Goal: Task Accomplishment & Management: Use online tool/utility

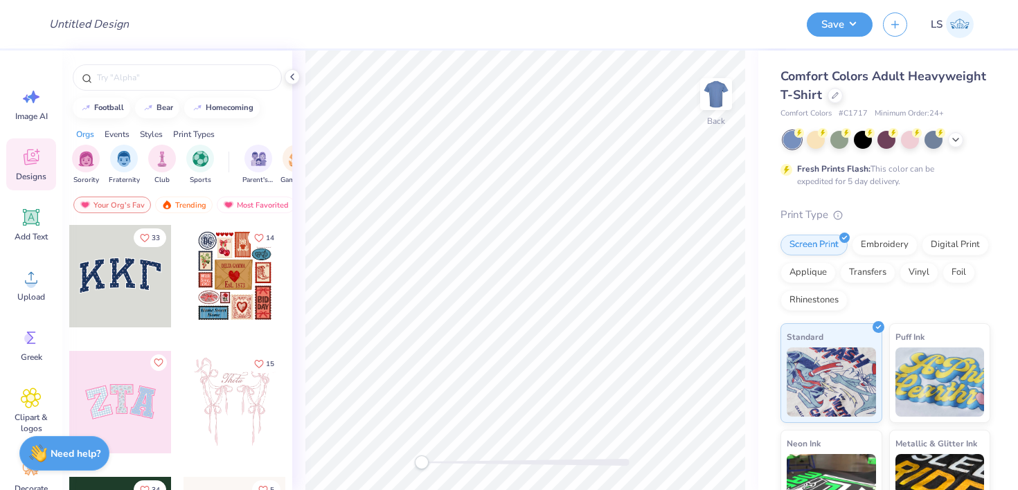
click at [132, 401] on div at bounding box center [120, 402] width 102 height 102
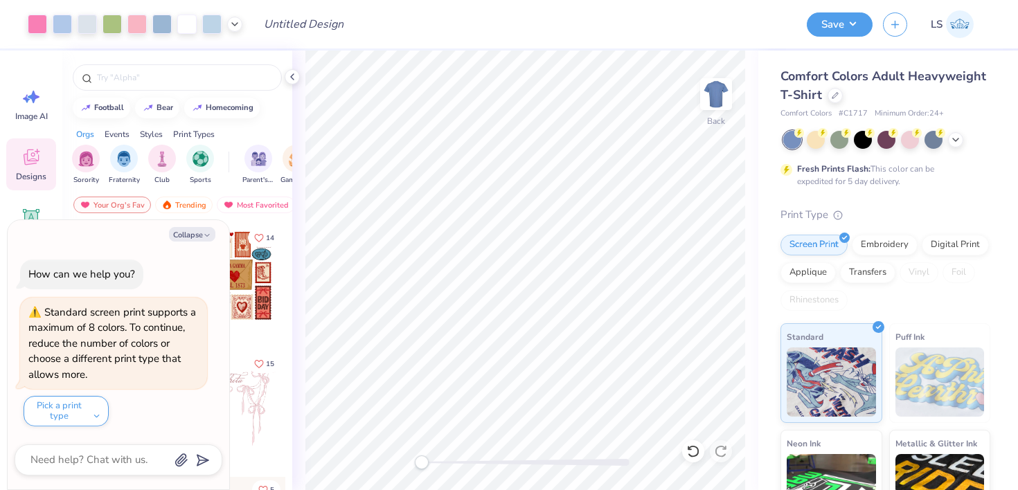
type textarea "x"
click at [710, 203] on input "9.67" at bounding box center [707, 206] width 50 height 19
type input "9"
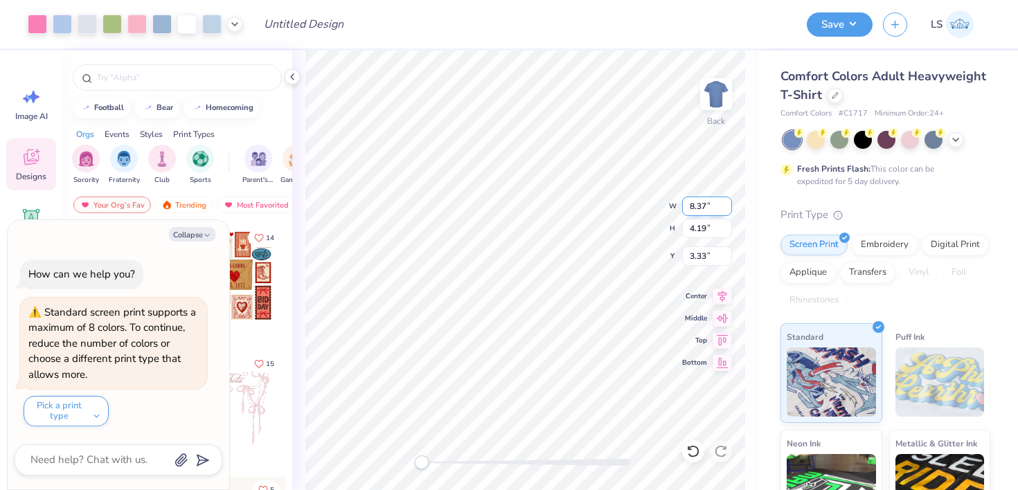
click at [701, 207] on input "8.37" at bounding box center [707, 206] width 50 height 19
type textarea "x"
type input "10"
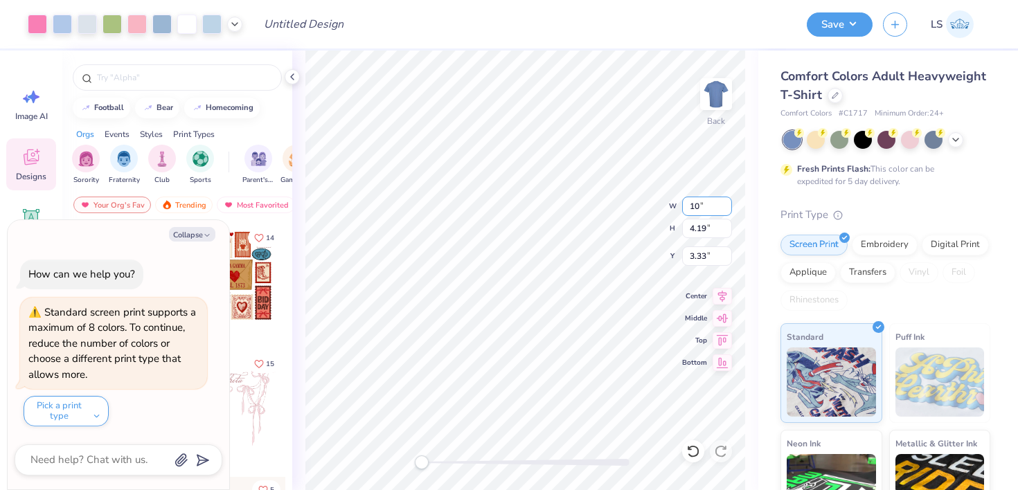
type textarea "x"
click at [697, 210] on input "10" at bounding box center [707, 206] width 50 height 19
type input "1"
type input "5"
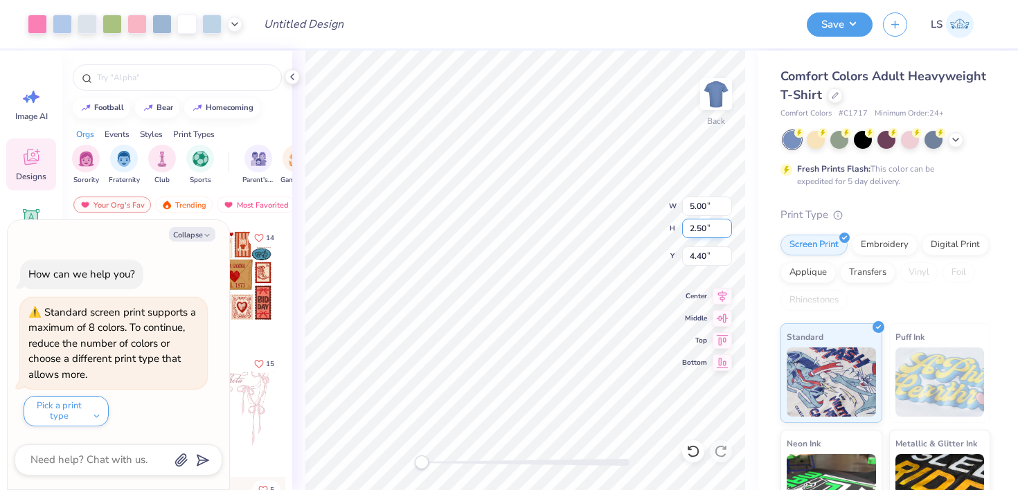
type textarea "x"
click at [695, 208] on input "5.00" at bounding box center [707, 206] width 50 height 19
type input "6.00"
type textarea "x"
